Goal: Task Accomplishment & Management: Complete application form

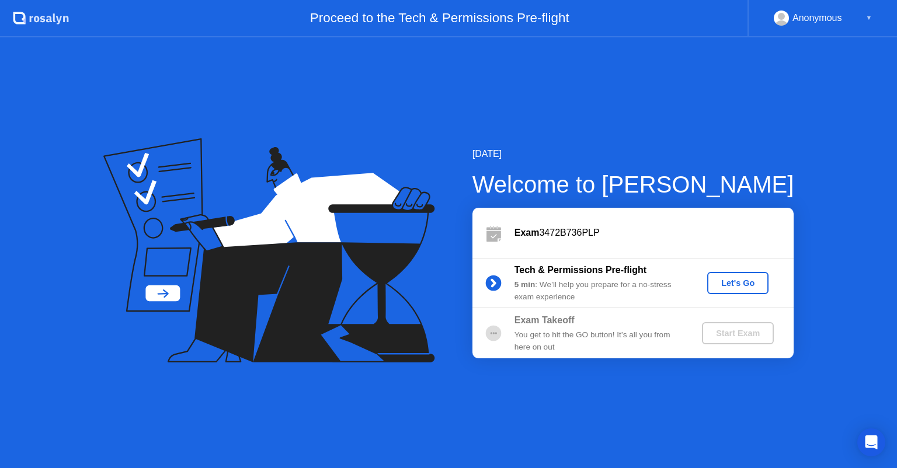
click at [752, 285] on div "Let's Go" at bounding box center [738, 282] width 52 height 9
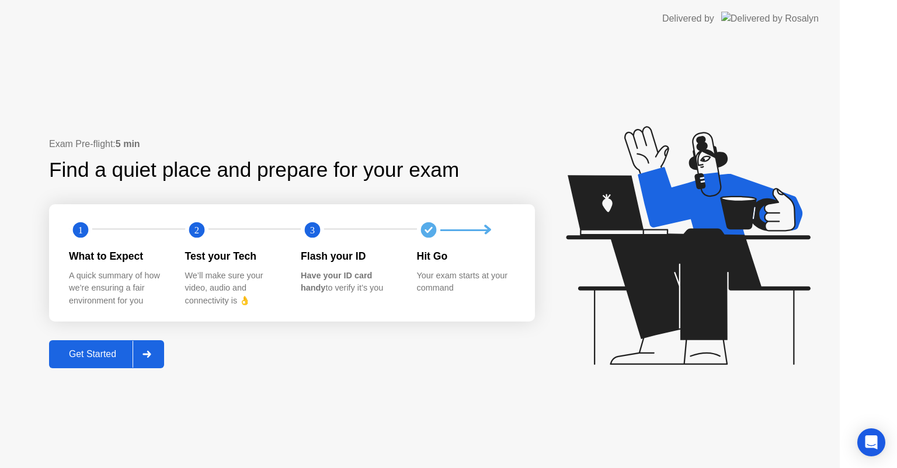
click at [752, 285] on icon at bounding box center [688, 245] width 244 height 239
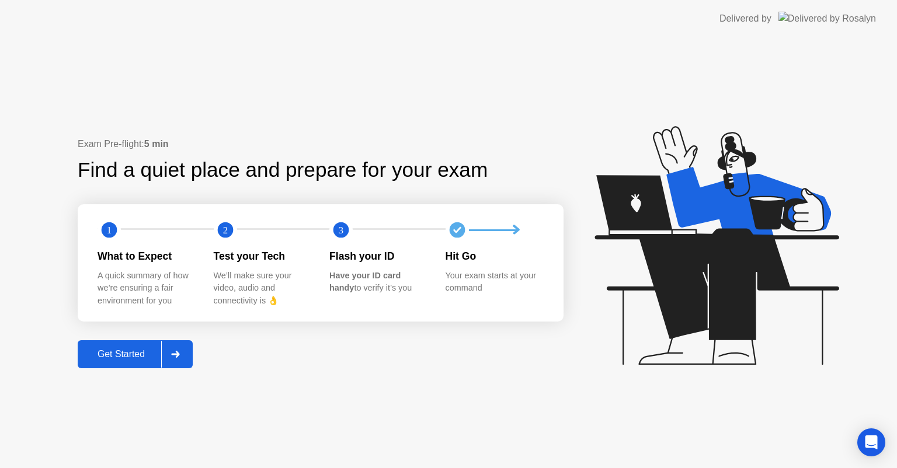
click at [187, 357] on div at bounding box center [175, 354] width 28 height 27
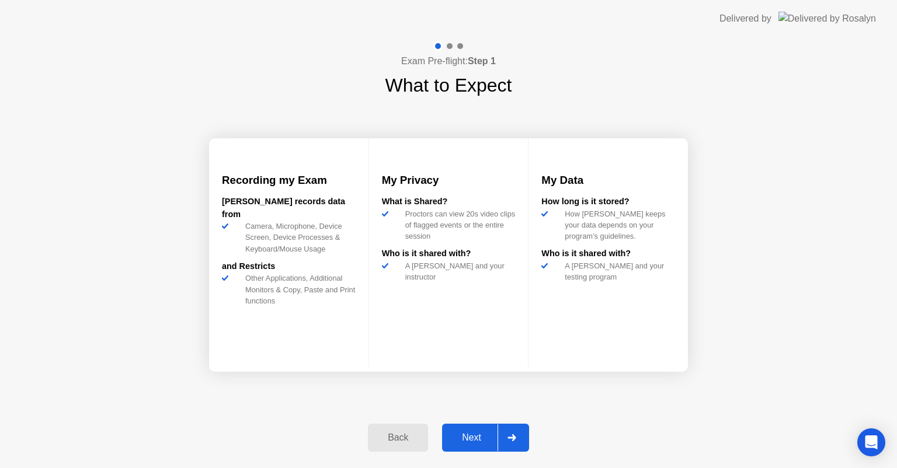
click at [509, 441] on icon at bounding box center [511, 437] width 9 height 7
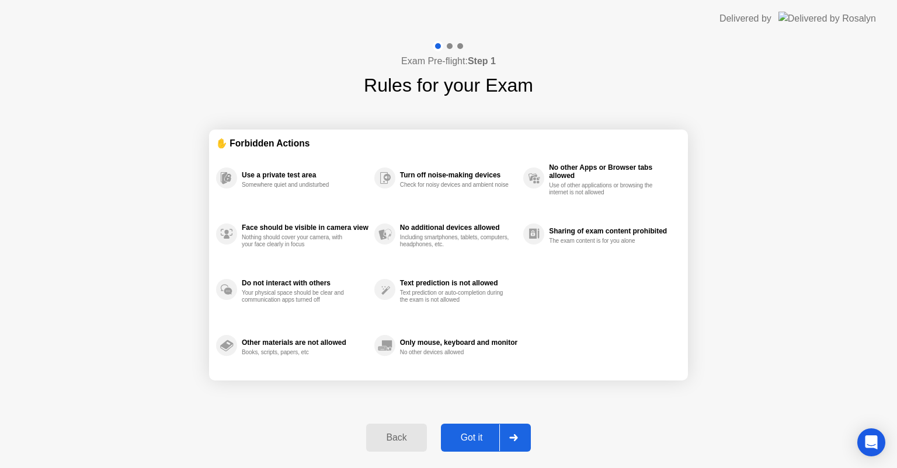
click at [509, 441] on icon at bounding box center [513, 437] width 9 height 7
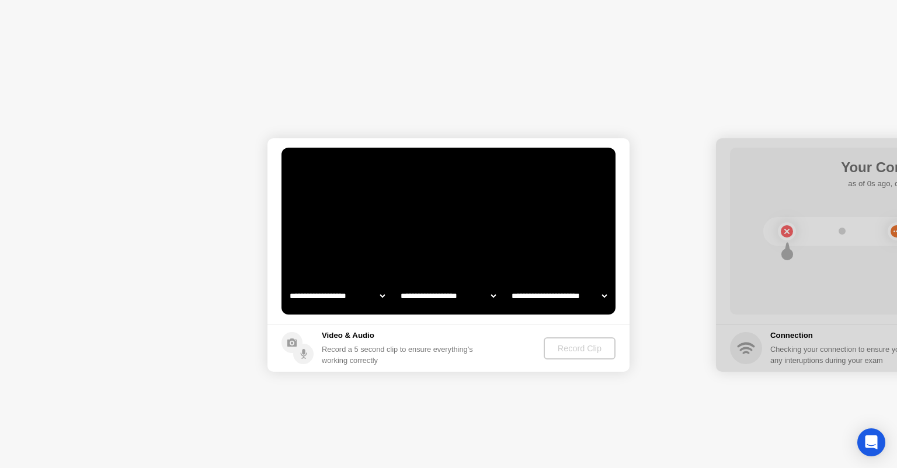
select select "**********"
select select "*******"
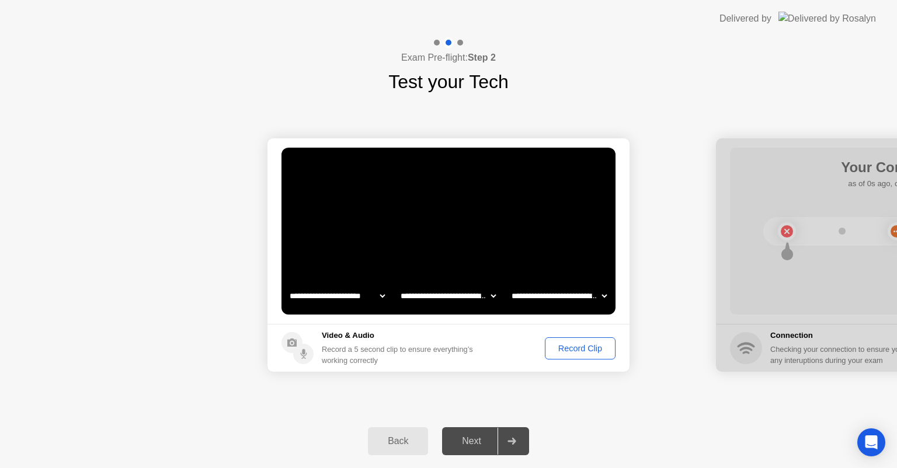
click at [515, 444] on icon at bounding box center [511, 441] width 9 height 7
click at [475, 446] on div "Next" at bounding box center [471, 441] width 52 height 11
click at [453, 447] on div "Next" at bounding box center [471, 441] width 52 height 11
click at [461, 447] on div "Next" at bounding box center [471, 441] width 52 height 11
click at [515, 444] on icon at bounding box center [511, 441] width 9 height 7
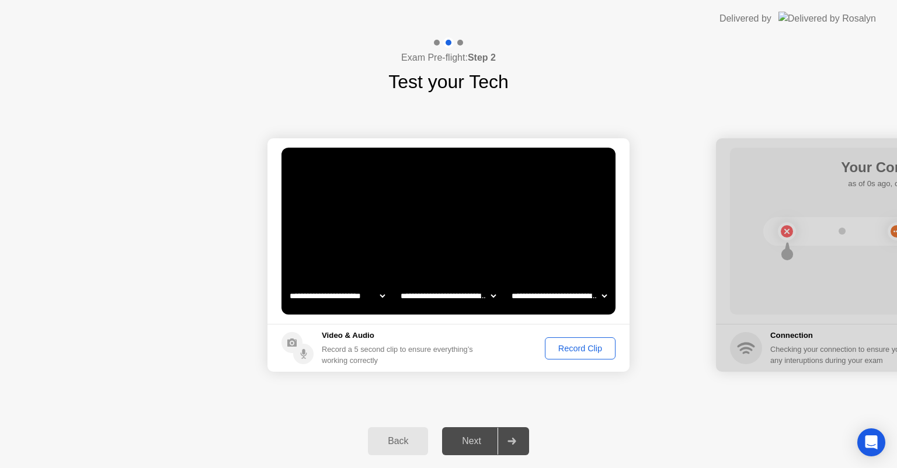
drag, startPoint x: 808, startPoint y: 152, endPoint x: 744, endPoint y: 156, distance: 64.9
click at [744, 156] on div at bounding box center [897, 254] width 362 height 233
click at [466, 441] on div "Next" at bounding box center [471, 441] width 52 height 11
click at [519, 440] on div at bounding box center [511, 441] width 28 height 27
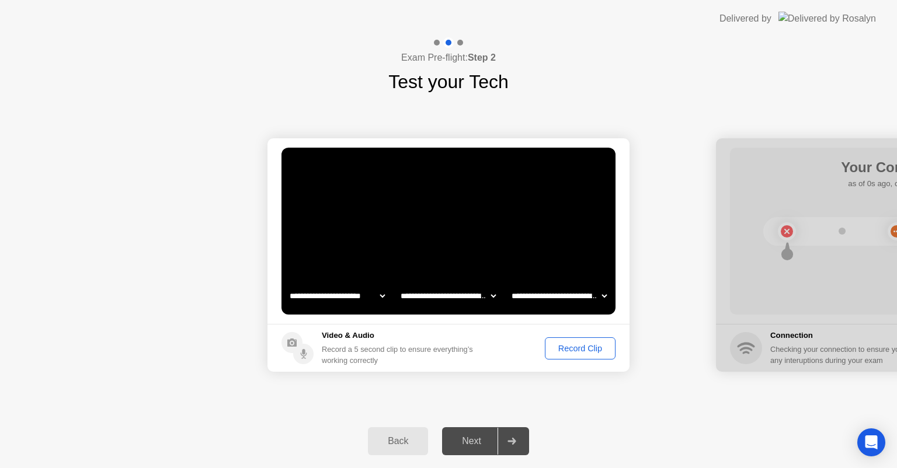
click at [519, 440] on div at bounding box center [511, 441] width 28 height 27
click at [472, 441] on div "Next" at bounding box center [471, 441] width 52 height 11
drag, startPoint x: 834, startPoint y: 154, endPoint x: 797, endPoint y: 158, distance: 37.5
click at [797, 158] on div at bounding box center [897, 254] width 362 height 233
click at [512, 443] on icon at bounding box center [511, 441] width 8 height 7
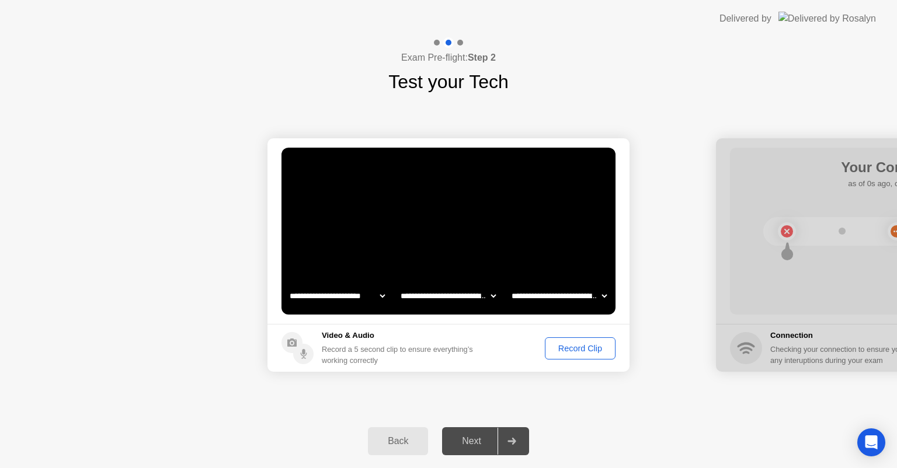
click at [512, 443] on icon at bounding box center [511, 441] width 8 height 7
click at [512, 442] on icon at bounding box center [511, 441] width 9 height 7
click at [484, 442] on div "Next" at bounding box center [471, 441] width 52 height 11
click at [511, 444] on icon at bounding box center [511, 441] width 9 height 7
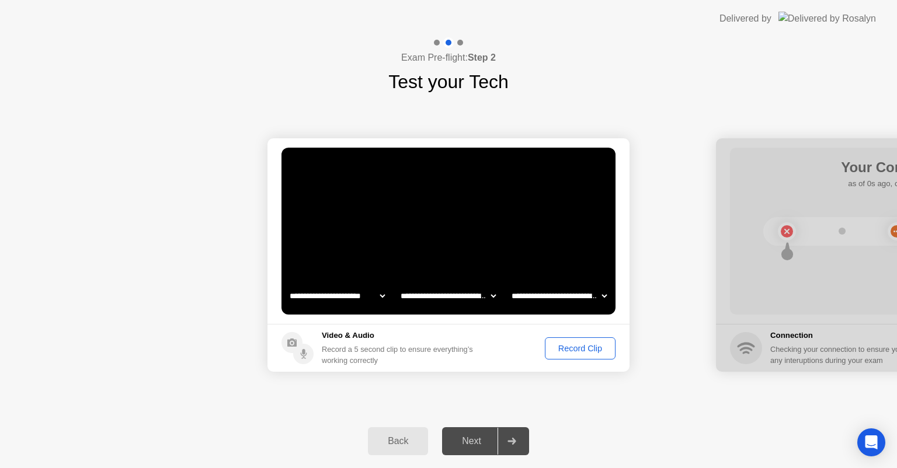
click at [511, 442] on icon at bounding box center [511, 441] width 9 height 7
click at [584, 353] on div "Record Clip" at bounding box center [580, 348] width 62 height 9
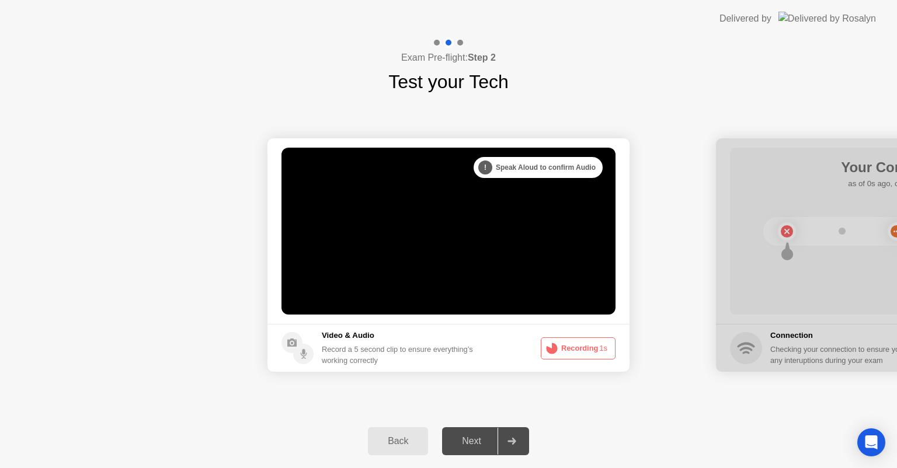
click at [519, 446] on div at bounding box center [511, 441] width 28 height 27
click at [477, 446] on div "Next" at bounding box center [471, 441] width 52 height 11
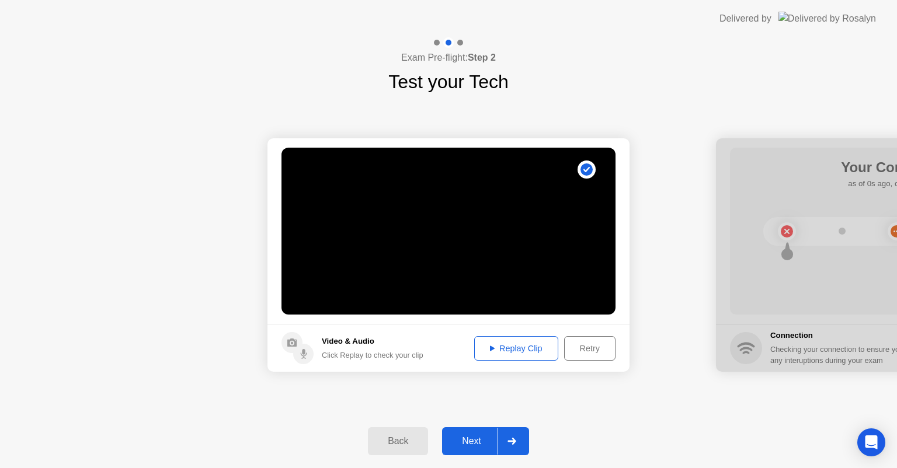
click at [477, 446] on div "Next" at bounding box center [471, 441] width 52 height 11
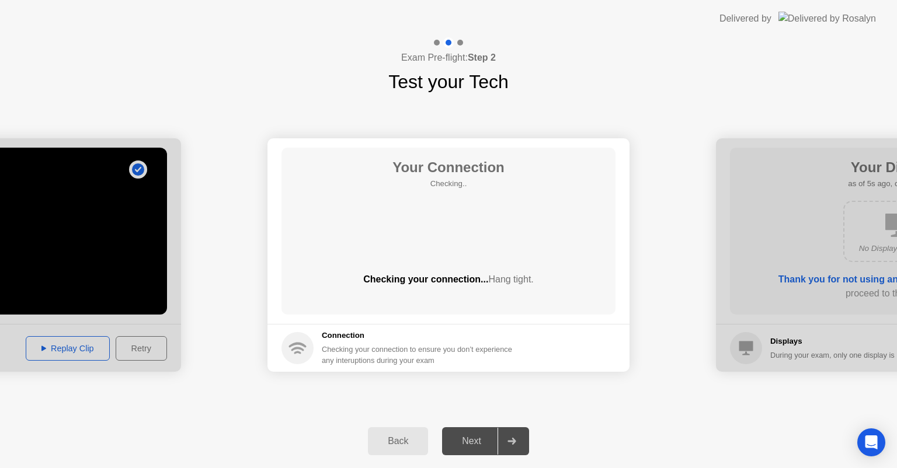
click at [477, 446] on div "Next" at bounding box center [471, 441] width 52 height 11
click at [511, 445] on div at bounding box center [511, 441] width 28 height 27
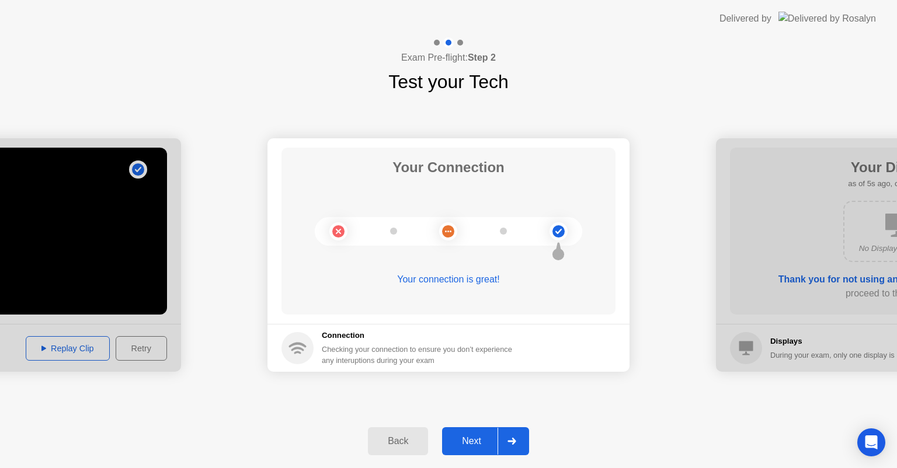
click at [476, 442] on div "Next" at bounding box center [471, 441] width 52 height 11
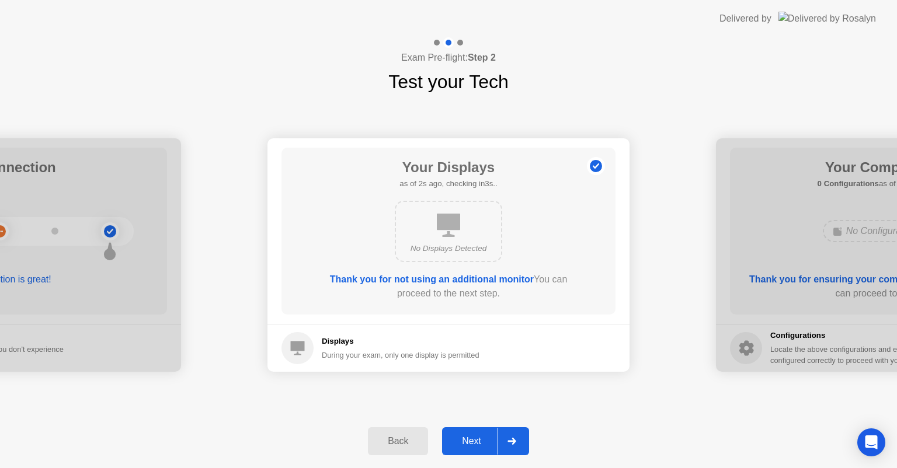
click at [476, 442] on div "Next" at bounding box center [471, 441] width 52 height 11
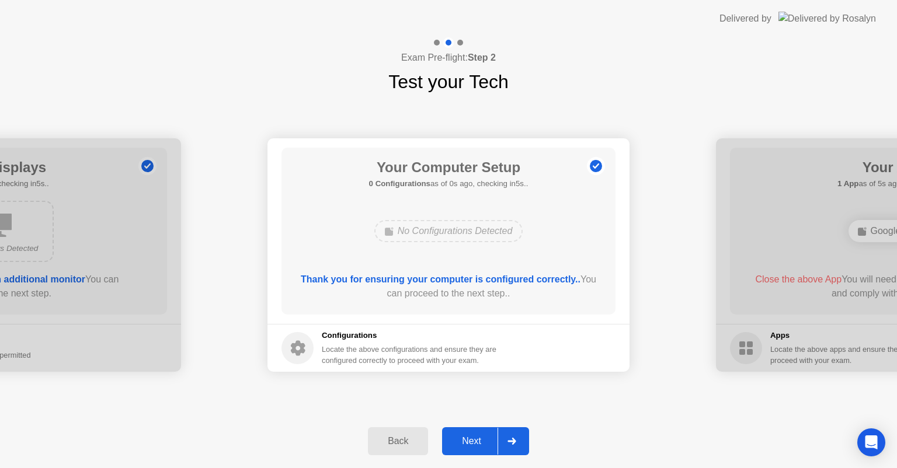
click at [476, 442] on div "Next" at bounding box center [471, 441] width 52 height 11
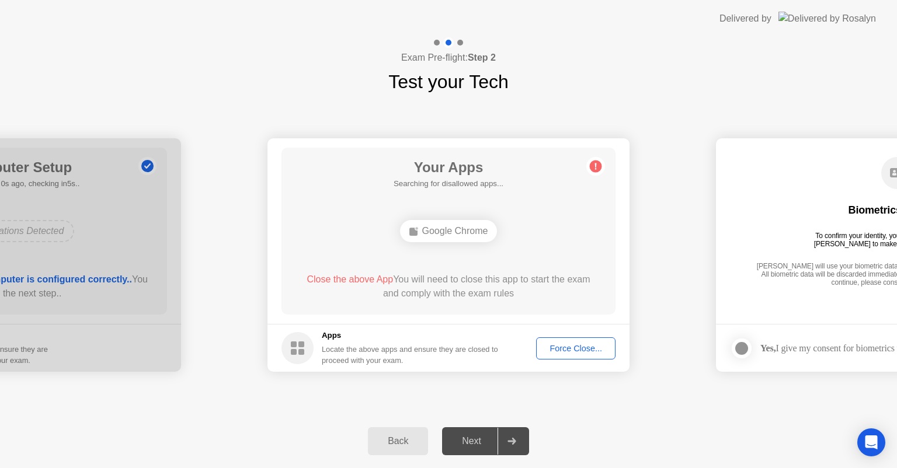
click at [476, 442] on div "Next" at bounding box center [471, 441] width 52 height 11
click at [475, 443] on div "Next" at bounding box center [471, 441] width 52 height 11
click at [475, 444] on div "Next" at bounding box center [471, 441] width 52 height 11
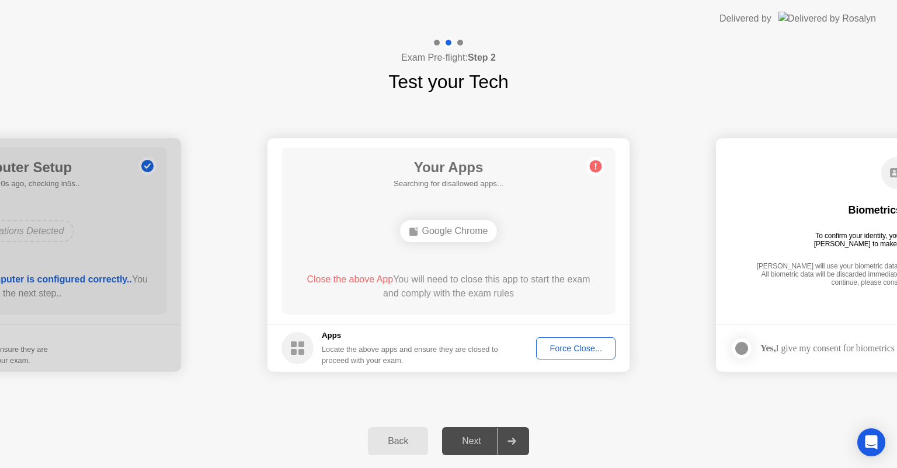
click at [475, 444] on div "Next" at bounding box center [471, 441] width 52 height 11
click at [513, 446] on div at bounding box center [511, 441] width 28 height 27
drag, startPoint x: 790, startPoint y: 173, endPoint x: 739, endPoint y: 170, distance: 50.8
click at [740, 170] on div "Biometrics Consent To confirm your identity, your testing program requires [PER…" at bounding box center [897, 223] width 334 height 150
click at [460, 444] on div "Next" at bounding box center [471, 441] width 52 height 11
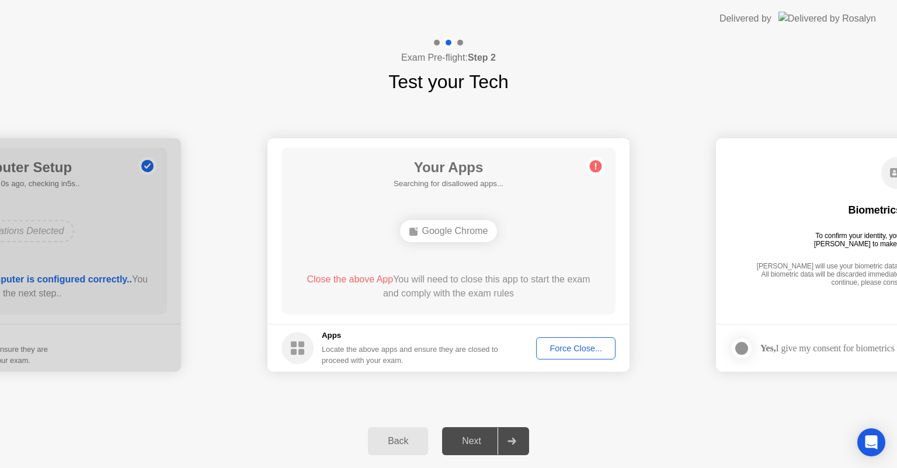
click at [463, 445] on div "Next" at bounding box center [471, 441] width 52 height 11
drag, startPoint x: 860, startPoint y: 158, endPoint x: 786, endPoint y: 159, distance: 74.7
click at [786, 158] on div "Biometrics Consent To confirm your identity, your testing program requires [PER…" at bounding box center [897, 223] width 334 height 150
click at [742, 348] on div at bounding box center [741, 348] width 14 height 14
click at [479, 437] on div "Next" at bounding box center [471, 441] width 52 height 11
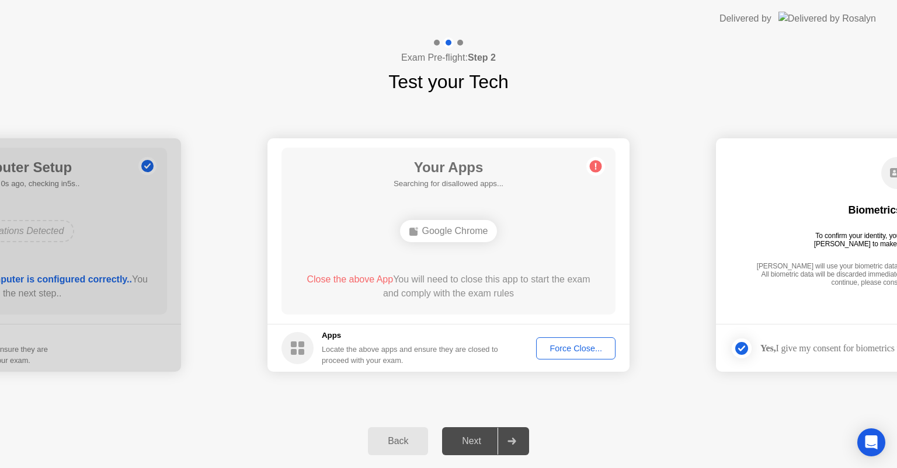
click at [473, 226] on div "Google Chrome" at bounding box center [448, 231] width 97 height 22
click at [476, 446] on div "Next" at bounding box center [471, 441] width 52 height 11
click at [476, 447] on div "Next" at bounding box center [471, 441] width 52 height 11
drag, startPoint x: 829, startPoint y: 160, endPoint x: 721, endPoint y: 162, distance: 107.4
click at [721, 161] on main "Biometrics Consent To confirm your identity, your testing program requires [PER…" at bounding box center [897, 231] width 362 height 186
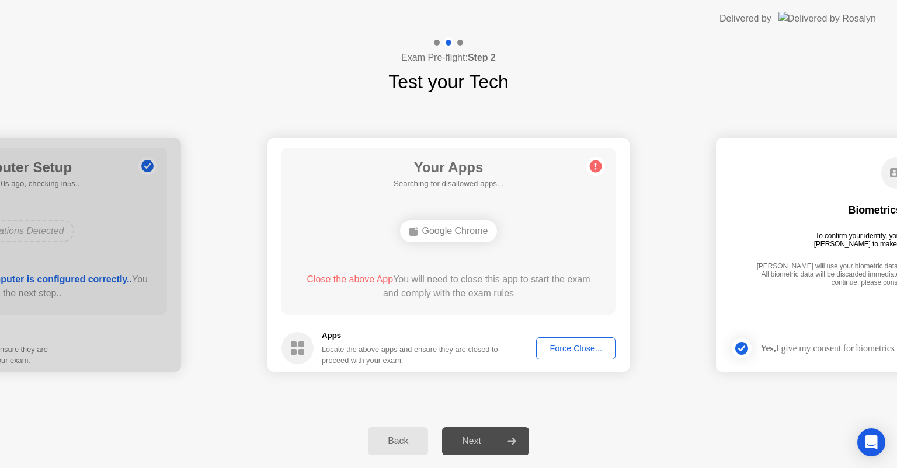
click at [510, 444] on icon at bounding box center [511, 441] width 9 height 7
click at [594, 165] on circle at bounding box center [596, 167] width 12 height 12
click at [579, 348] on div "Force Close..." at bounding box center [575, 348] width 71 height 9
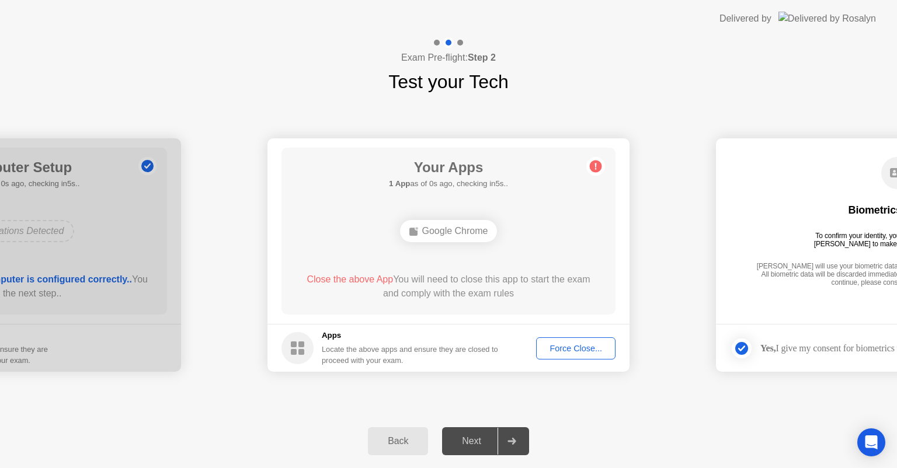
click at [486, 439] on div "Next" at bounding box center [471, 441] width 52 height 11
click at [502, 437] on div at bounding box center [511, 441] width 28 height 27
click at [475, 437] on div "Next" at bounding box center [471, 441] width 52 height 11
click at [476, 440] on div "Next" at bounding box center [471, 441] width 52 height 11
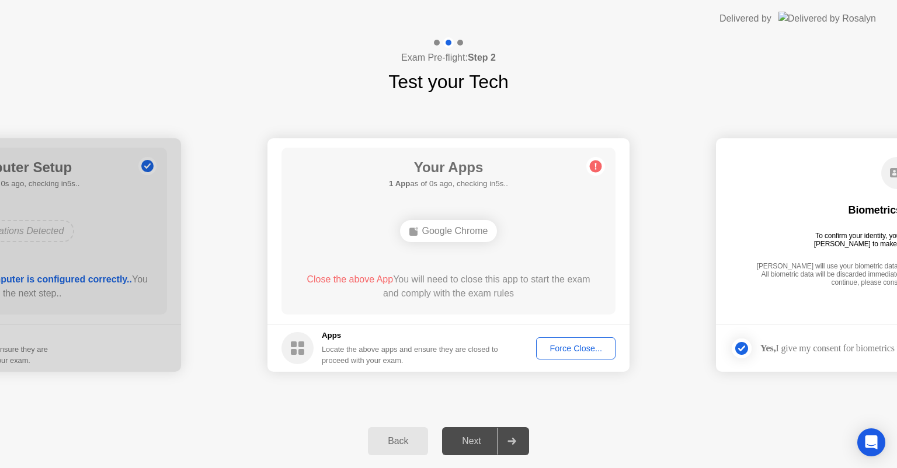
click at [476, 440] on div "Next" at bounding box center [471, 441] width 52 height 11
drag, startPoint x: 815, startPoint y: 193, endPoint x: 737, endPoint y: 204, distance: 78.9
click at [737, 204] on div "Biometrics Consent To confirm your identity, your testing program requires [PER…" at bounding box center [897, 223] width 334 height 150
click at [500, 447] on div at bounding box center [511, 441] width 28 height 27
click at [507, 446] on div at bounding box center [511, 441] width 28 height 27
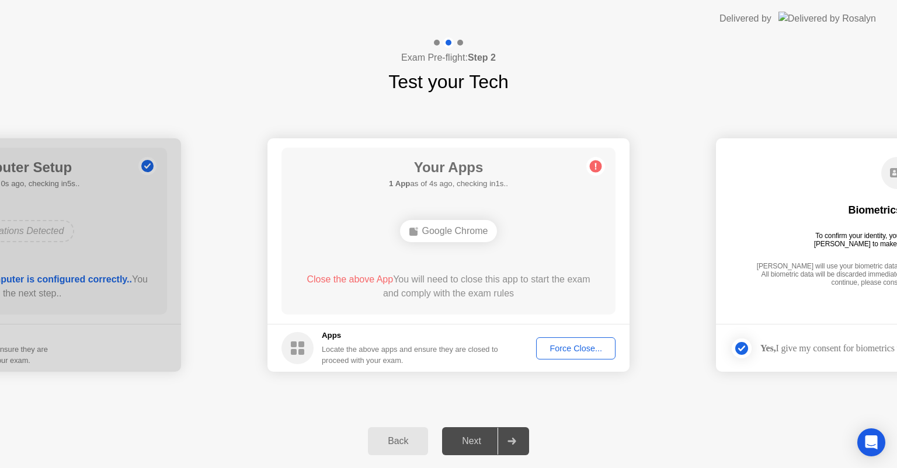
drag, startPoint x: 108, startPoint y: 222, endPoint x: 186, endPoint y: 224, distance: 77.7
click at [503, 442] on div at bounding box center [511, 441] width 28 height 27
click at [508, 440] on icon at bounding box center [511, 441] width 9 height 7
drag, startPoint x: 103, startPoint y: 165, endPoint x: 373, endPoint y: 197, distance: 272.2
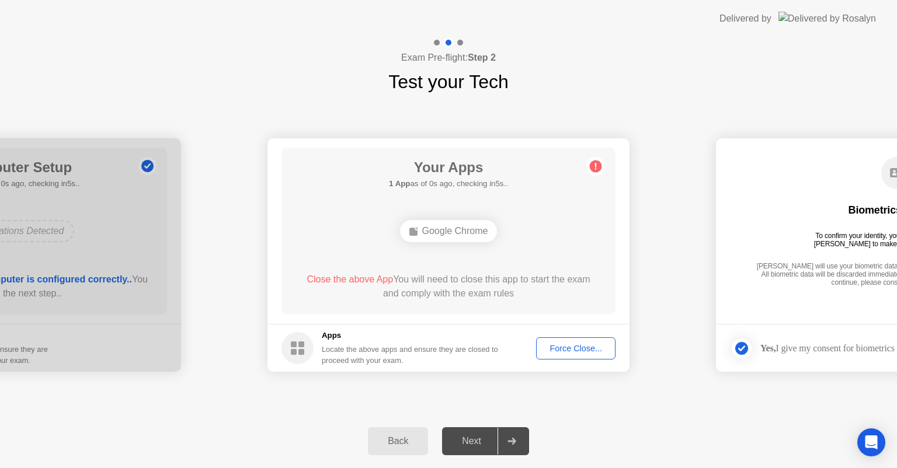
click at [468, 445] on div "Next" at bounding box center [471, 441] width 52 height 11
click at [515, 435] on div at bounding box center [507, 432] width 28 height 27
click at [514, 435] on div at bounding box center [507, 432] width 28 height 27
drag, startPoint x: 559, startPoint y: 8, endPoint x: 363, endPoint y: 0, distance: 196.3
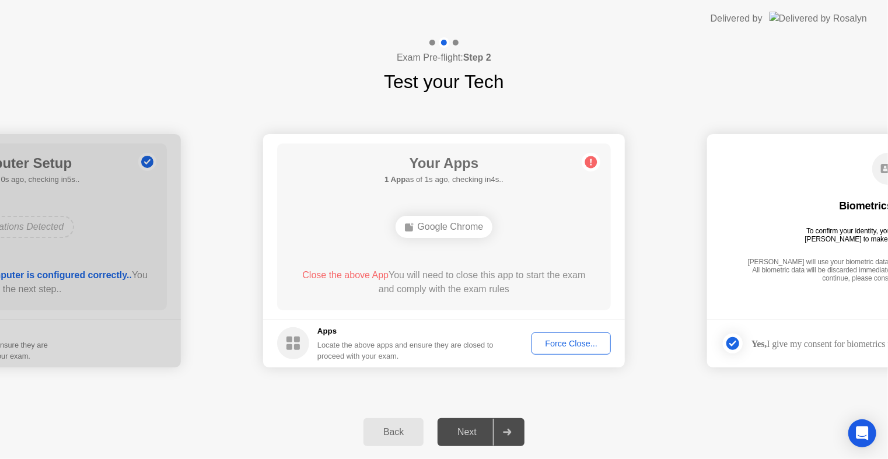
click at [363, 5] on header "Delivered by" at bounding box center [444, 18] width 888 height 37
click at [511, 442] on div at bounding box center [507, 432] width 28 height 27
click at [508, 440] on div at bounding box center [507, 432] width 28 height 27
click at [508, 439] on div at bounding box center [507, 432] width 28 height 27
click at [509, 431] on icon at bounding box center [507, 432] width 9 height 7
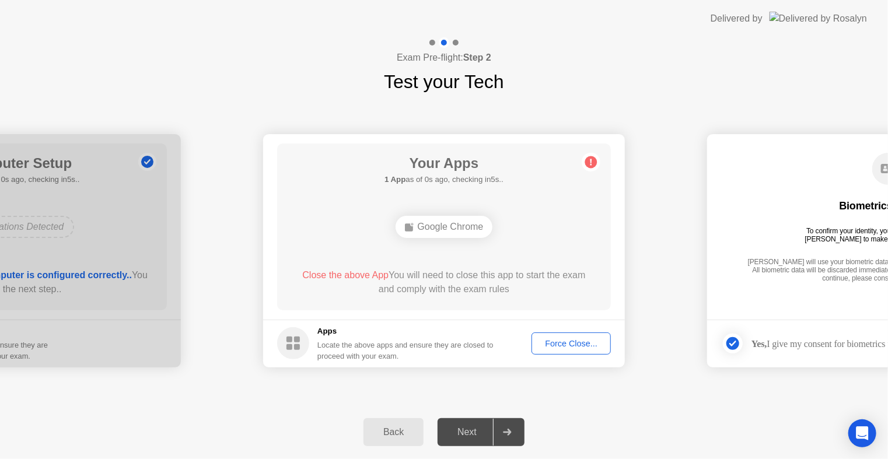
click at [465, 218] on div "Google Chrome" at bounding box center [444, 227] width 97 height 22
click at [465, 224] on div "Google Chrome" at bounding box center [444, 227] width 97 height 22
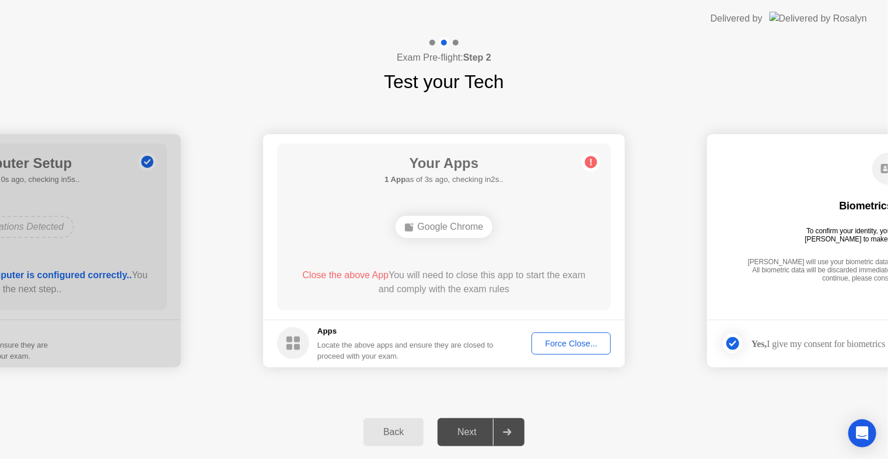
click at [465, 224] on div "Google Chrome" at bounding box center [444, 227] width 97 height 22
click at [587, 161] on circle at bounding box center [591, 162] width 12 height 12
click at [801, 250] on div "Biometrics Consent To confirm your identity, your testing program requires [PER…" at bounding box center [888, 219] width 334 height 150
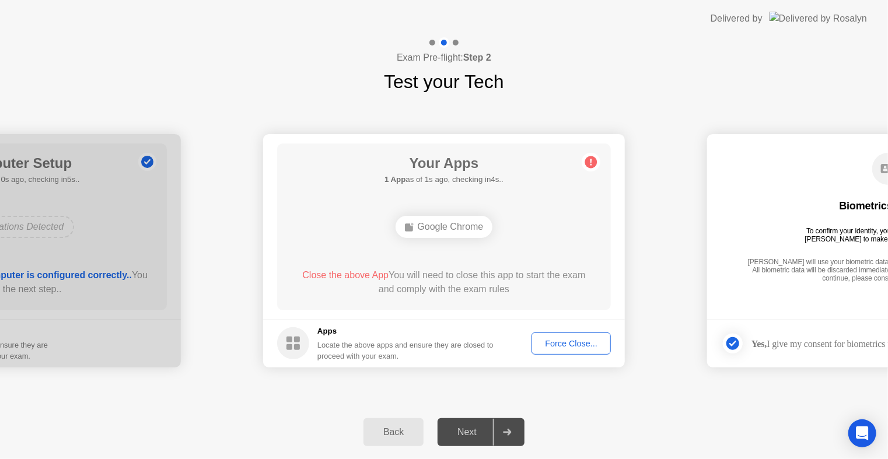
click at [544, 237] on div "Google Chrome" at bounding box center [444, 227] width 267 height 32
click at [826, 267] on div "[PERSON_NAME] will use your biometric data to compare the faces on the provided…" at bounding box center [888, 271] width 287 height 26
click at [526, 435] on div "Back Next" at bounding box center [444, 433] width 888 height 54
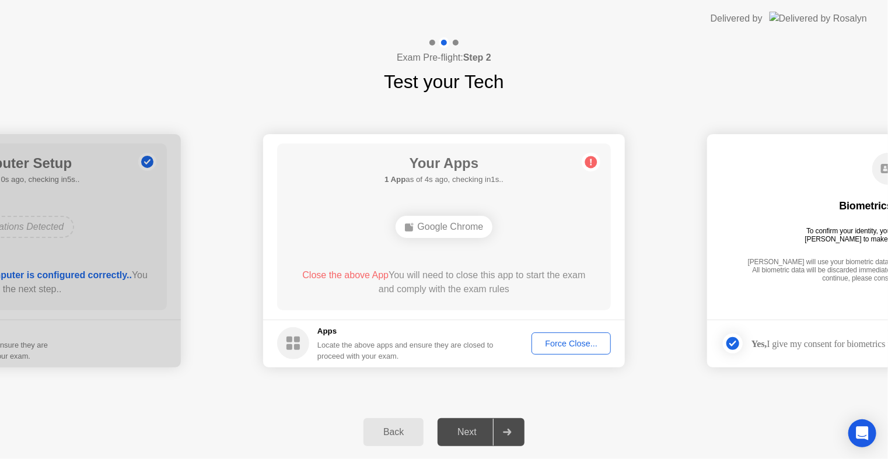
click at [485, 434] on div "Next" at bounding box center [467, 432] width 52 height 11
click at [570, 339] on div "Force Close..." at bounding box center [571, 343] width 71 height 9
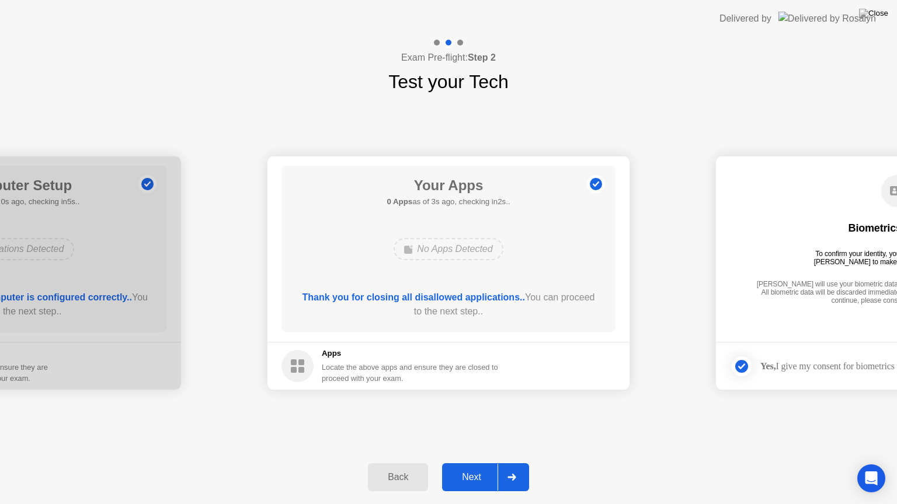
click at [521, 468] on div at bounding box center [511, 477] width 28 height 27
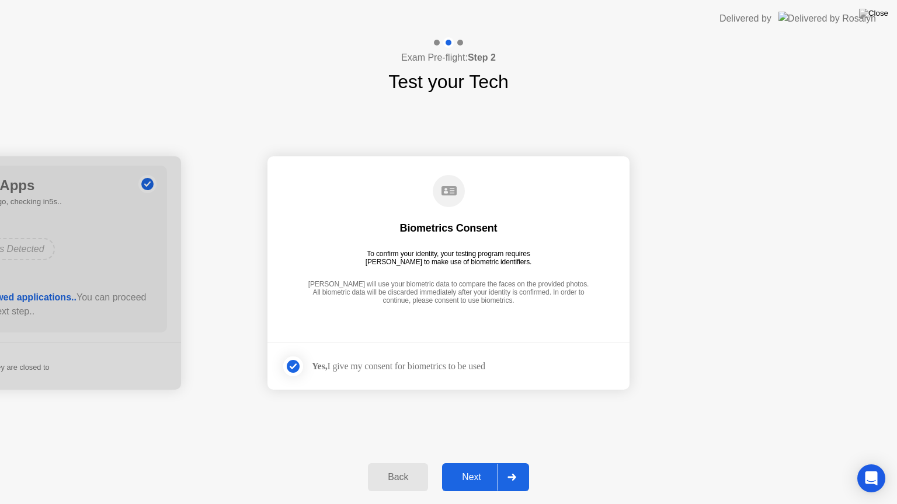
click at [521, 468] on div at bounding box center [511, 477] width 28 height 27
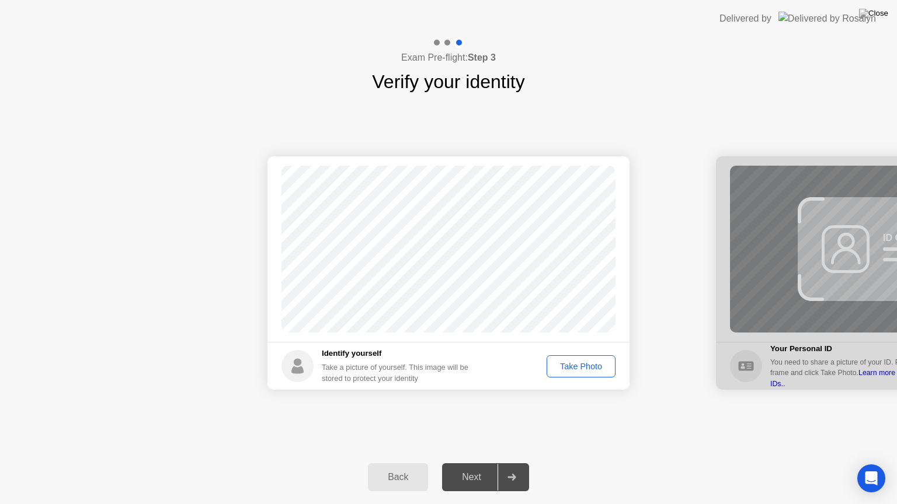
click at [582, 363] on div "Take Photo" at bounding box center [580, 366] width 61 height 9
click at [514, 468] on div at bounding box center [511, 477] width 28 height 27
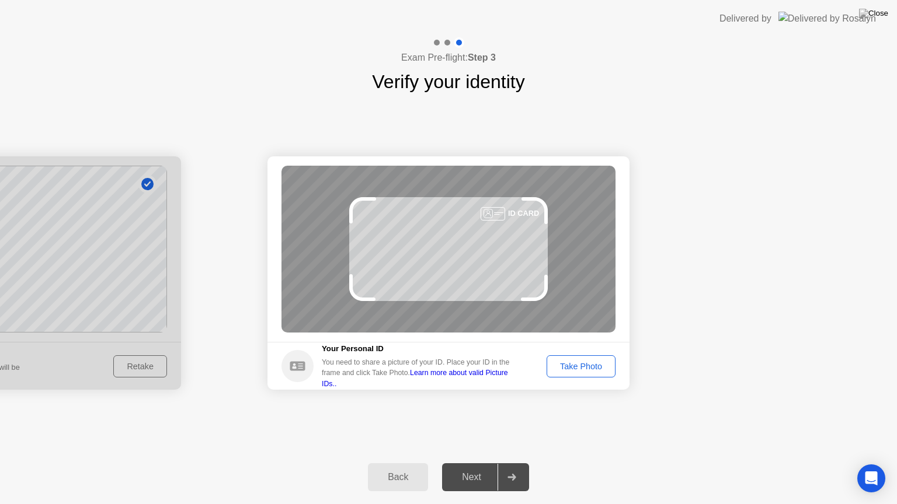
click at [524, 468] on div at bounding box center [511, 477] width 28 height 27
click at [519, 468] on div at bounding box center [511, 477] width 28 height 27
click at [577, 367] on div "Take Photo" at bounding box center [580, 366] width 61 height 9
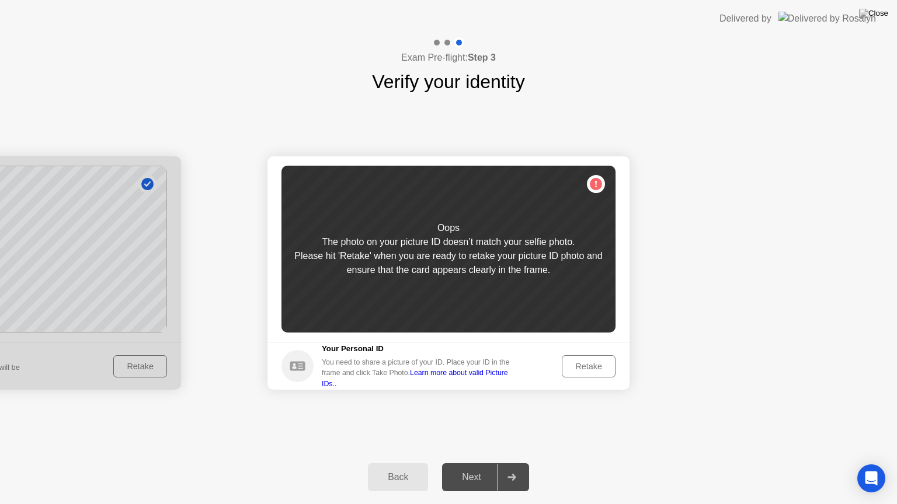
click at [581, 370] on div "Retake" at bounding box center [589, 366] width 46 height 9
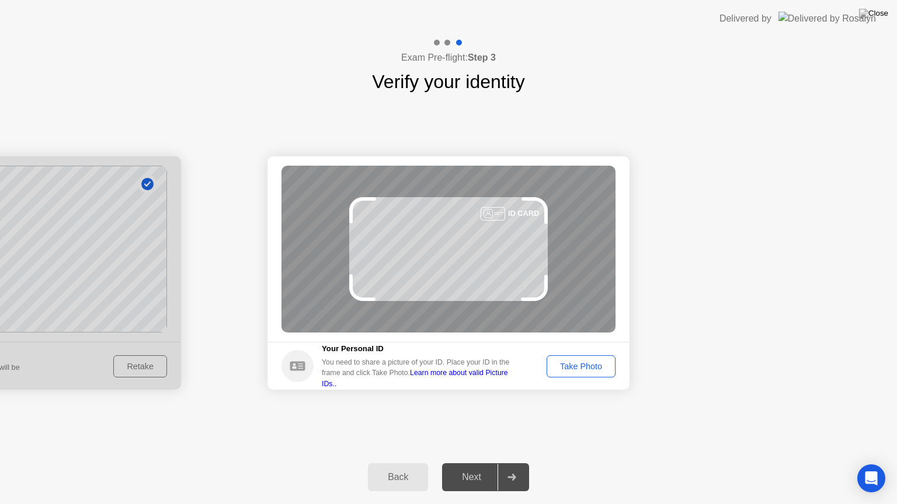
click at [596, 371] on div "Take Photo" at bounding box center [580, 366] width 61 height 9
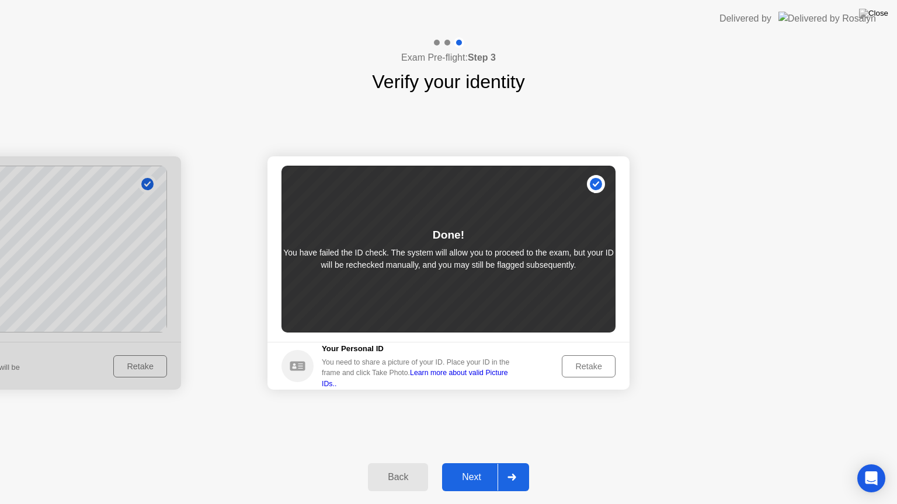
click at [485, 468] on div "Next" at bounding box center [471, 477] width 52 height 11
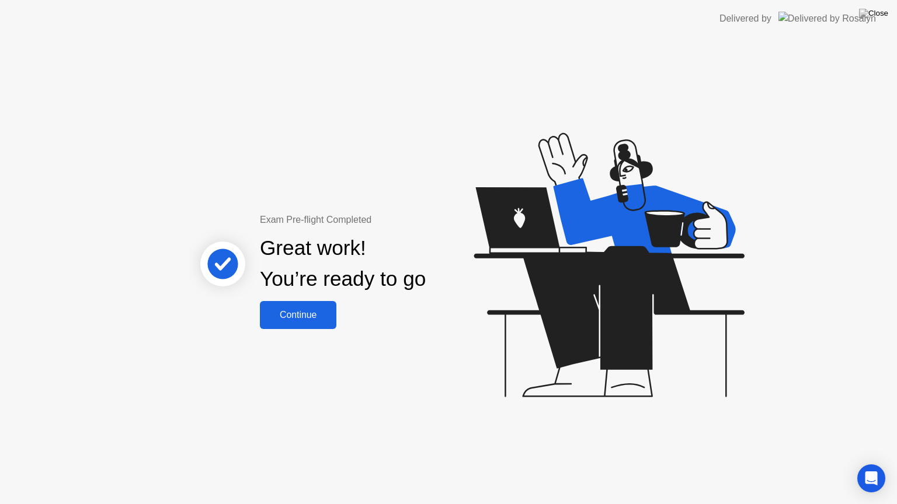
click at [327, 318] on div "Continue" at bounding box center [297, 315] width 69 height 11
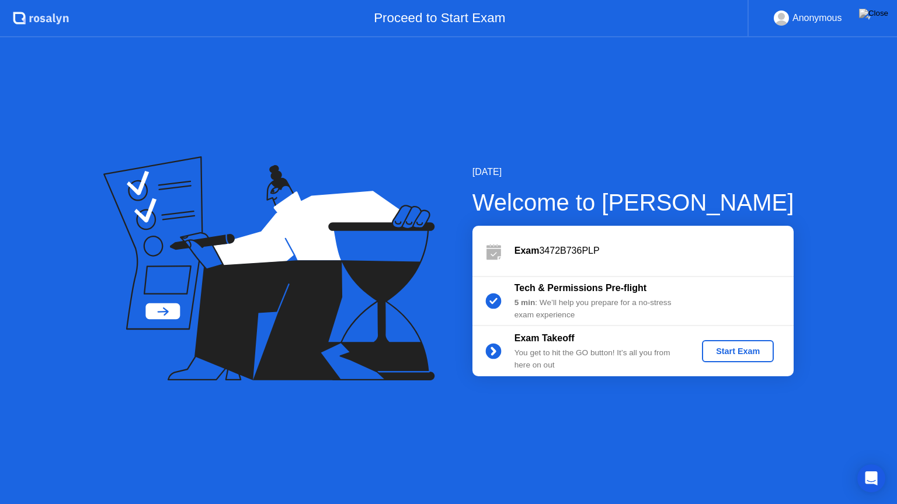
click at [745, 353] on div "Start Exam" at bounding box center [737, 351] width 62 height 9
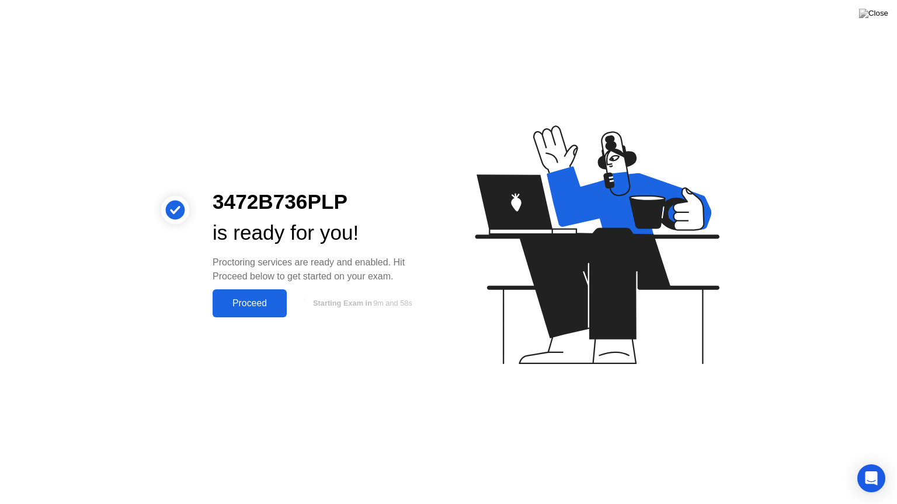
click at [245, 302] on div "Proceed" at bounding box center [249, 303] width 67 height 11
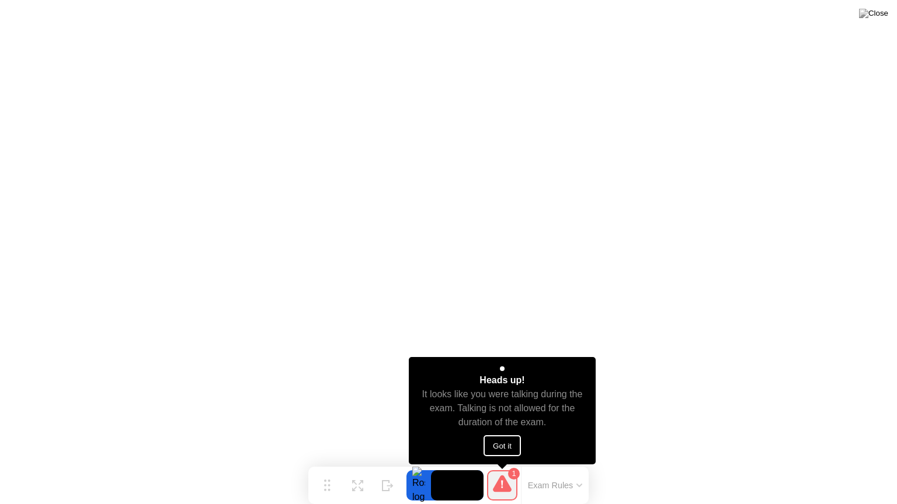
click at [570, 468] on button "Exam Rules" at bounding box center [555, 485] width 62 height 11
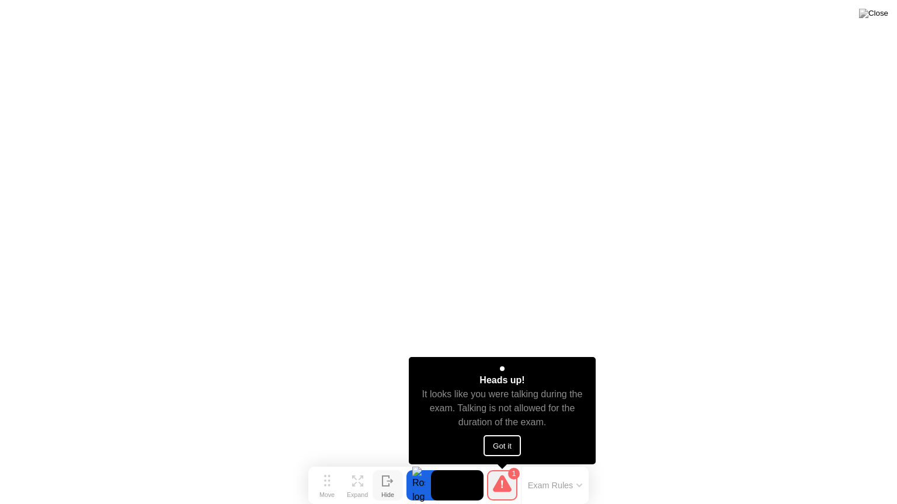
click at [384, 468] on div "Hide" at bounding box center [387, 494] width 13 height 7
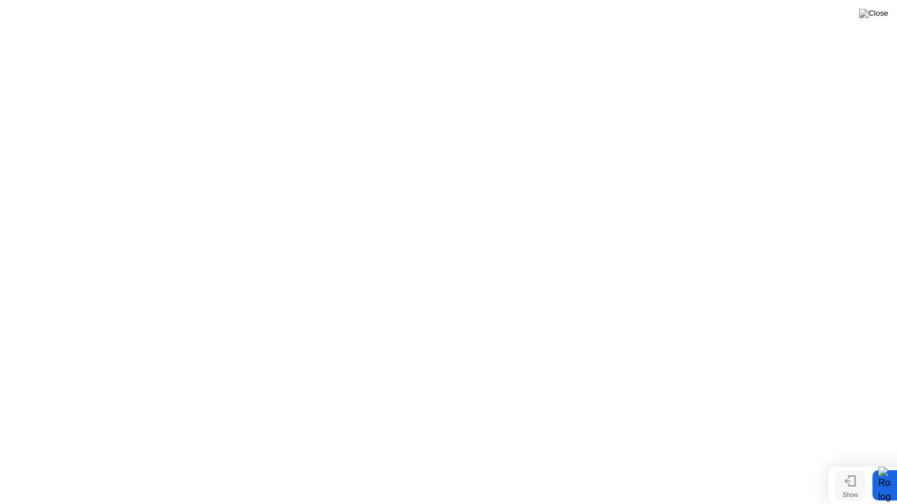
click at [851, 468] on icon at bounding box center [850, 481] width 12 height 11
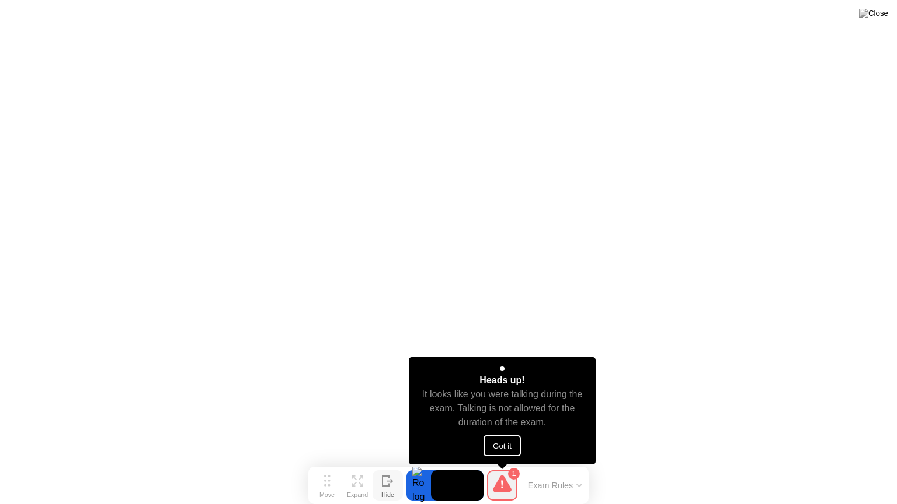
click at [383, 468] on icon at bounding box center [388, 481] width 12 height 11
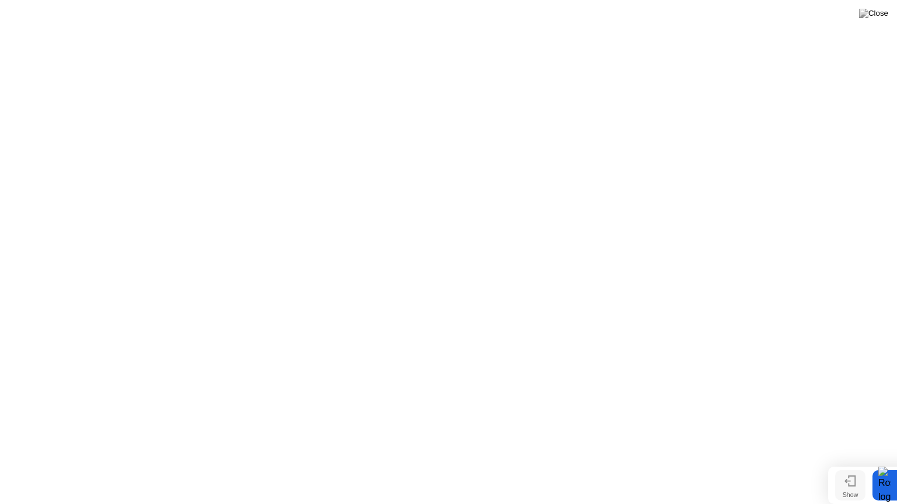
click at [884, 468] on div at bounding box center [884, 485] width 25 height 30
click at [885, 468] on div at bounding box center [884, 485] width 25 height 30
click at [858, 468] on div "Show" at bounding box center [850, 494] width 16 height 7
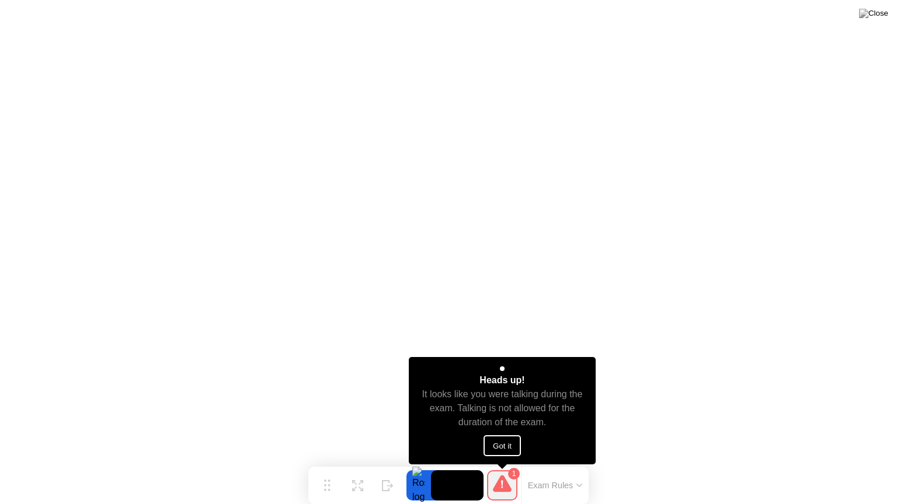
click at [581, 468] on icon at bounding box center [579, 486] width 6 height 4
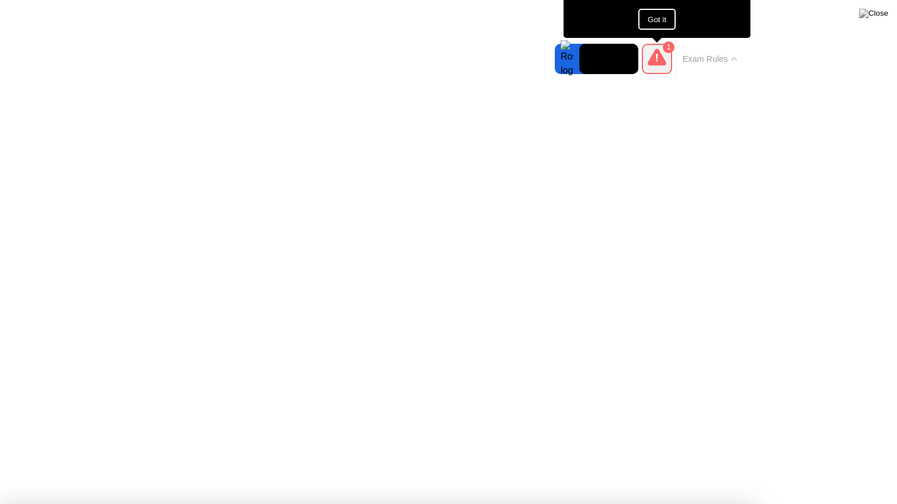
click at [726, 61] on button "Exam Rules" at bounding box center [710, 59] width 62 height 11
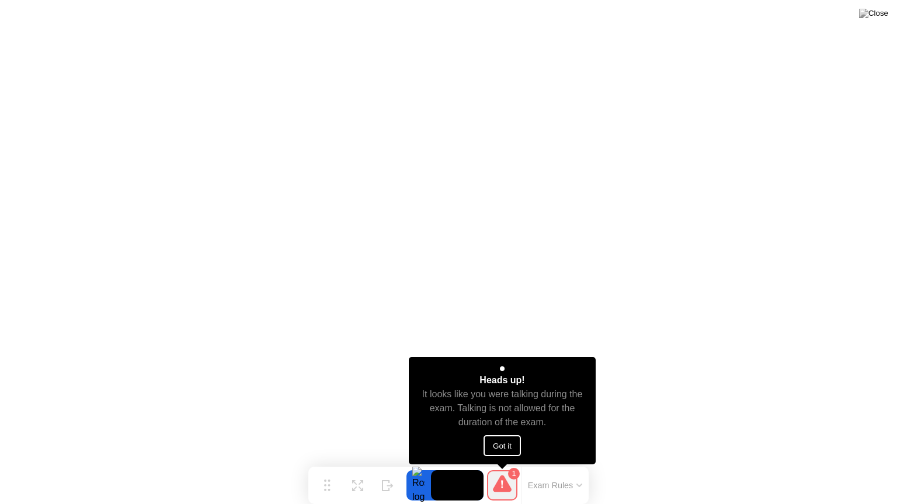
click at [560, 468] on button "Exam Rules" at bounding box center [555, 485] width 62 height 11
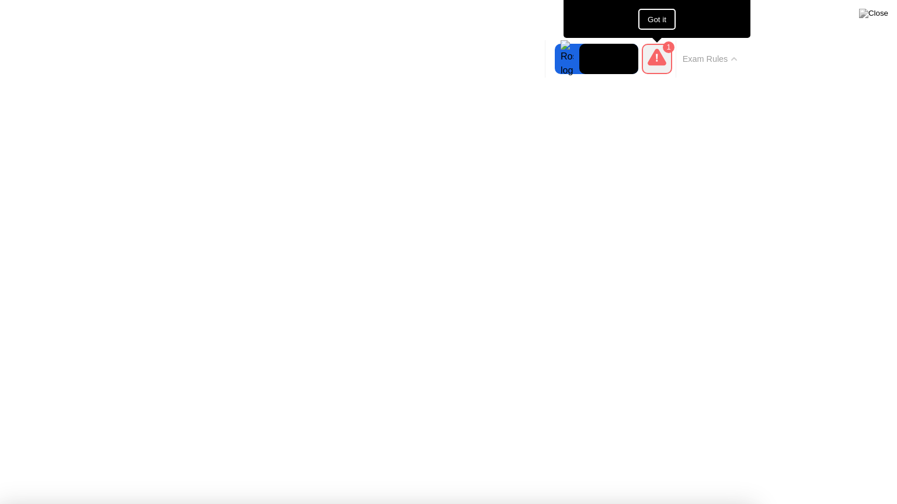
drag, startPoint x: 454, startPoint y: 430, endPoint x: 500, endPoint y: 442, distance: 47.6
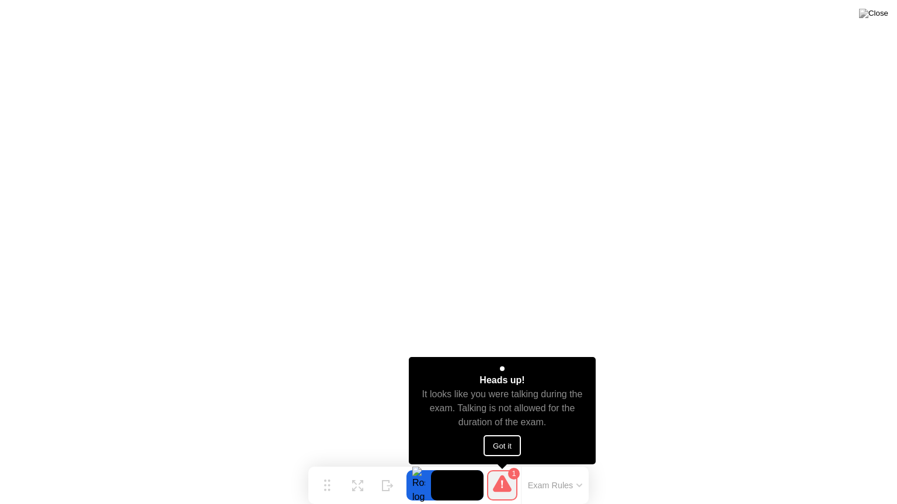
click at [529, 364] on div "Heads up! It looks like you were talking during the exam. Talking is not allowe…" at bounding box center [502, 410] width 187 height 107
click at [523, 386] on div "Heads up!" at bounding box center [501, 381] width 45 height 14
click at [332, 468] on div "Move" at bounding box center [326, 494] width 15 height 7
click at [320, 468] on div "Move" at bounding box center [326, 494] width 15 height 7
click at [579, 468] on icon at bounding box center [579, 485] width 5 height 2
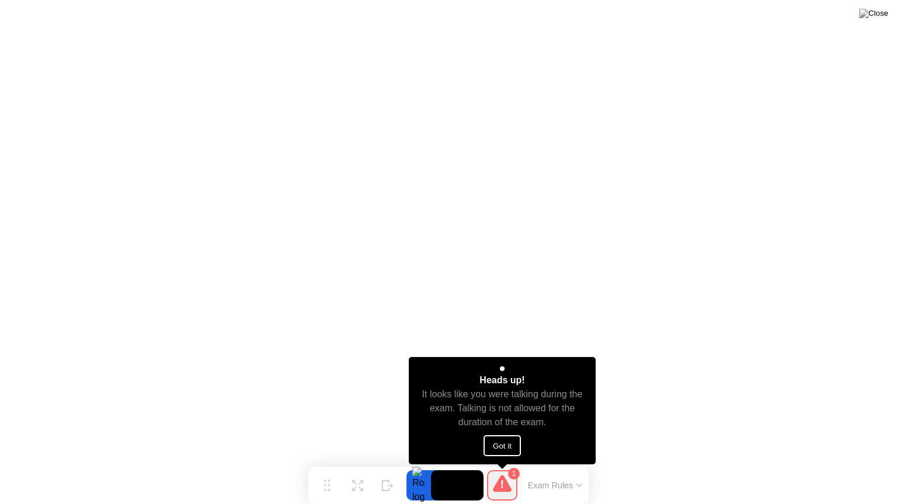
click at [489, 385] on div "Heads up!" at bounding box center [501, 381] width 45 height 14
click at [361, 468] on div "Expand" at bounding box center [357, 494] width 21 height 7
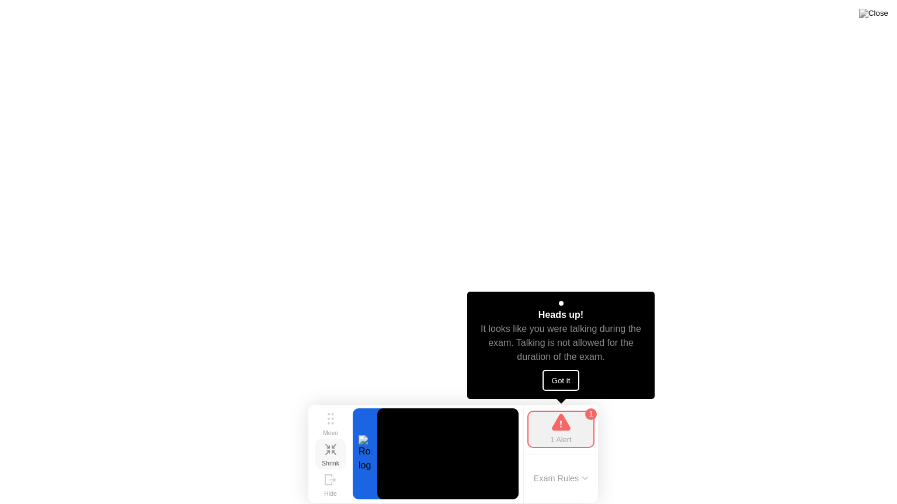
click at [361, 468] on div at bounding box center [365, 454] width 25 height 91
click at [330, 468] on div "Hide" at bounding box center [330, 493] width 13 height 7
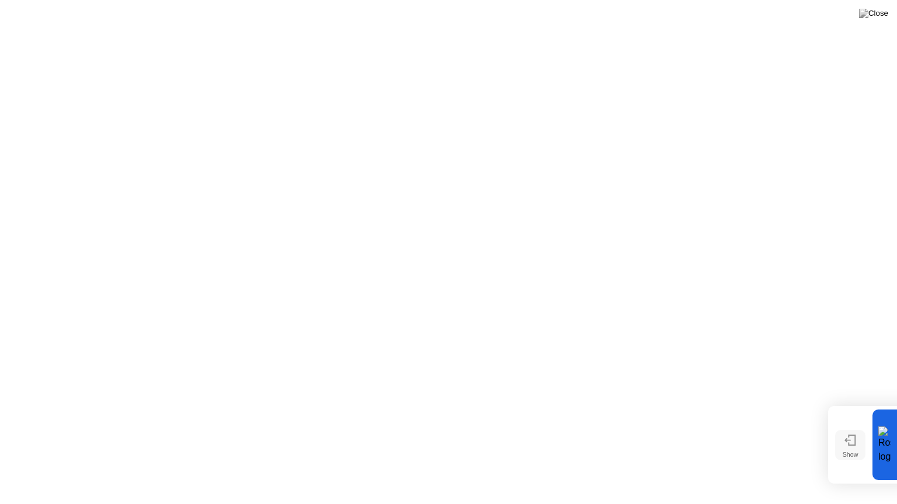
click at [863, 455] on button "Show" at bounding box center [850, 445] width 30 height 30
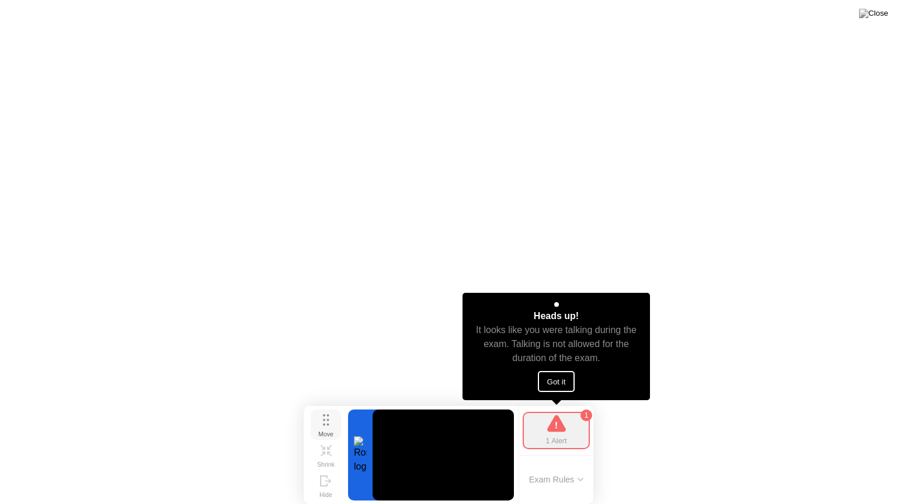
click at [329, 431] on div "Move" at bounding box center [325, 434] width 15 height 7
click at [328, 453] on icon at bounding box center [325, 455] width 11 height 11
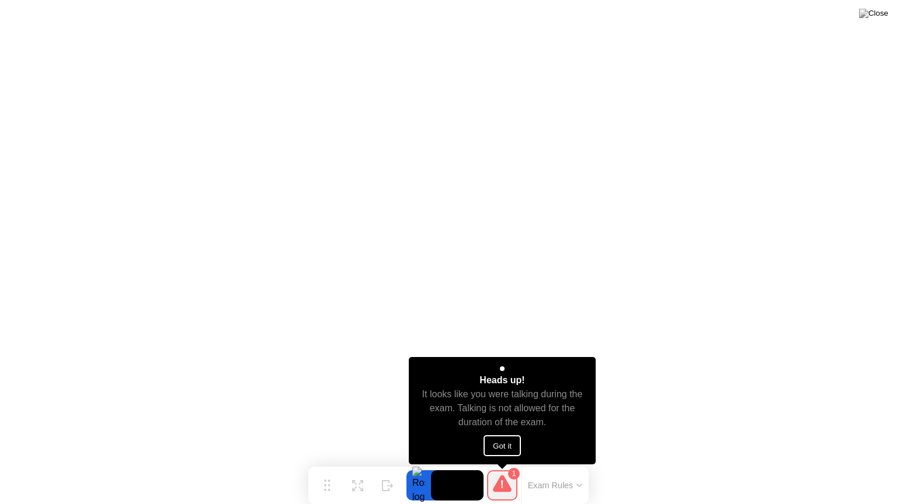
click at [585, 391] on div "It looks like you were talking during the exam. Talking is not allowed for the …" at bounding box center [502, 409] width 166 height 42
drag, startPoint x: 499, startPoint y: 382, endPoint x: 626, endPoint y: 443, distance: 141.0
click at [502, 386] on div "Heads up!" at bounding box center [501, 381] width 45 height 14
click at [570, 468] on button "Exam Rules" at bounding box center [555, 485] width 62 height 11
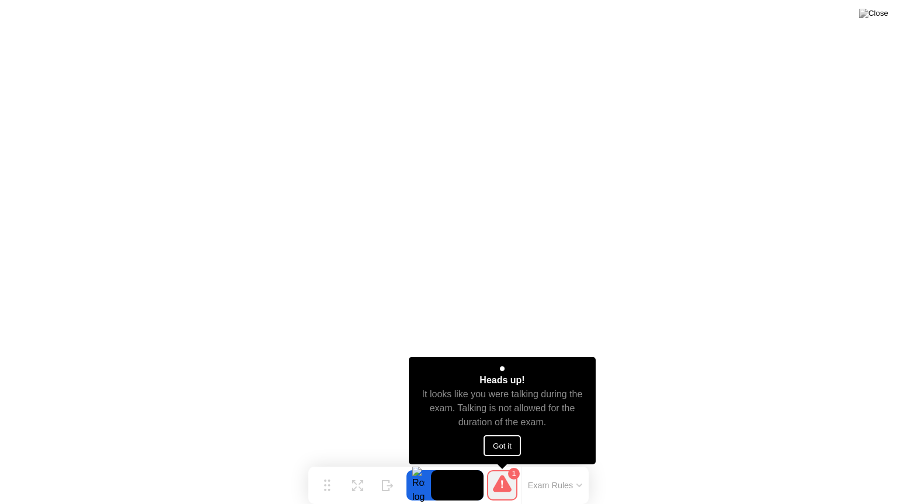
click at [488, 390] on div "It looks like you were talking during the exam. Talking is not allowed for the …" at bounding box center [502, 409] width 166 height 42
